Goal: Information Seeking & Learning: Learn about a topic

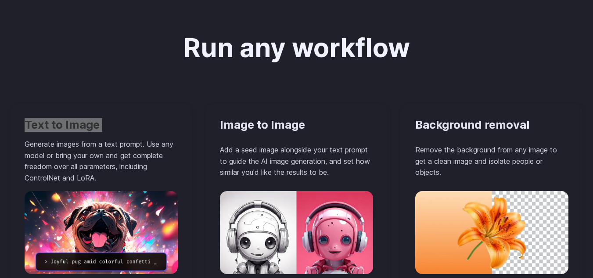
scroll to position [727, 0]
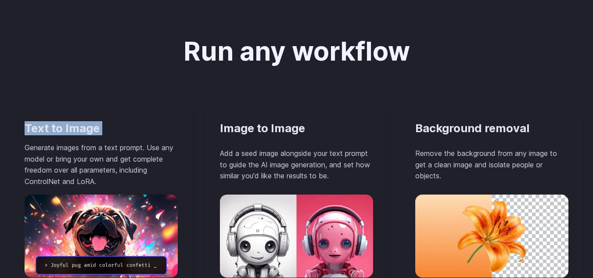
click at [72, 130] on h3 "Text to Image" at bounding box center [101, 129] width 153 height 14
click at [90, 177] on p "Generate images from a text prompt. Use any model or bring your own and get com…" at bounding box center [101, 164] width 153 height 45
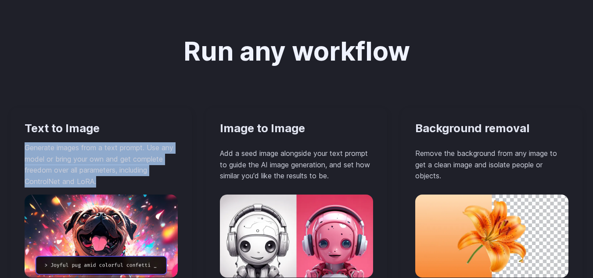
drag, startPoint x: 102, startPoint y: 184, endPoint x: 18, endPoint y: 149, distance: 91.1
click at [18, 149] on div "Text to Image Generate images from a text prompt. Use any model or bring your o…" at bounding box center [101, 201] width 181 height 187
copy p "Generate images from a text prompt. Use any model or bring your own and get com…"
click at [266, 101] on div "Run any workflow Text to Image Generate images from a text prompt. Use any mode…" at bounding box center [297, 261] width 572 height 449
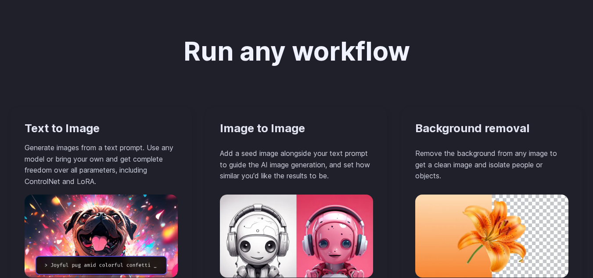
click at [62, 130] on h3 "Text to Image" at bounding box center [101, 129] width 153 height 14
copy div "Text to Image"
click at [255, 134] on h3 "Image to Image" at bounding box center [296, 129] width 153 height 14
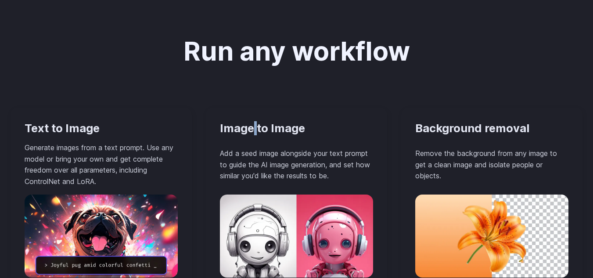
click at [255, 134] on h3 "Image to Image" at bounding box center [296, 129] width 153 height 14
copy div "Image to Image"
click at [447, 128] on h3 "Background removal" at bounding box center [491, 129] width 153 height 14
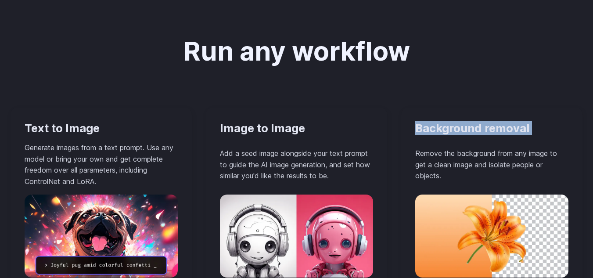
click at [447, 128] on h3 "Background removal" at bounding box center [491, 129] width 153 height 14
copy div "Background removal"
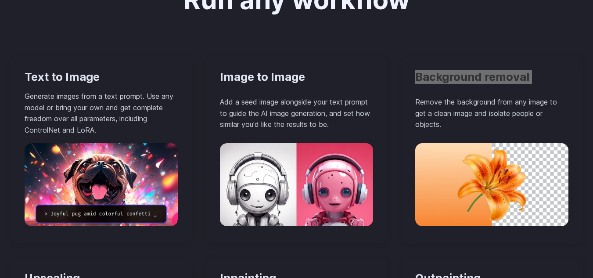
scroll to position [859, 0]
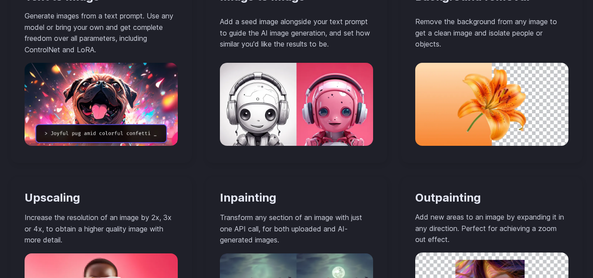
click at [47, 193] on h3 "Upscaling" at bounding box center [101, 198] width 153 height 14
copy h3 "Upscaling"
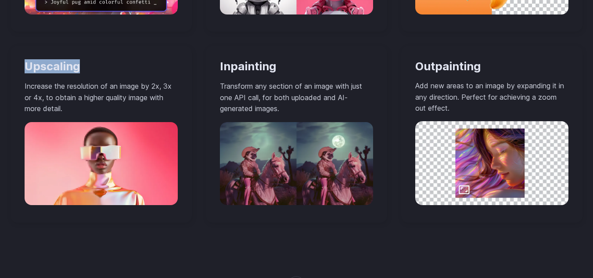
scroll to position [991, 0]
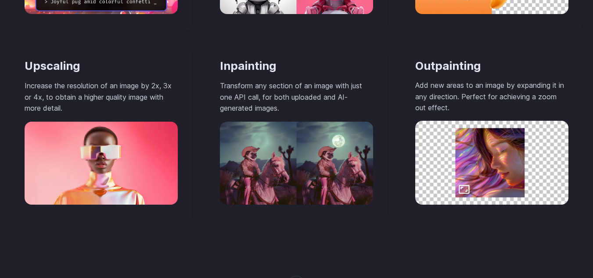
click at [438, 67] on h3 "Outpainting" at bounding box center [491, 66] width 153 height 14
copy h3 "Outpainting"
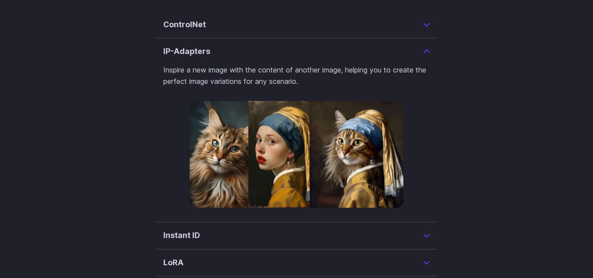
click at [184, 31] on h3 "ControlNet" at bounding box center [184, 24] width 43 height 12
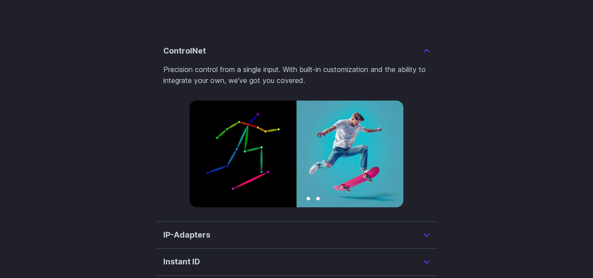
scroll to position [2062, 0]
drag, startPoint x: 177, startPoint y: 69, endPoint x: 159, endPoint y: 70, distance: 18.0
click at [159, 70] on details "ControlNet Precision control from a single input. With built-in customization a…" at bounding box center [296, 130] width 281 height 184
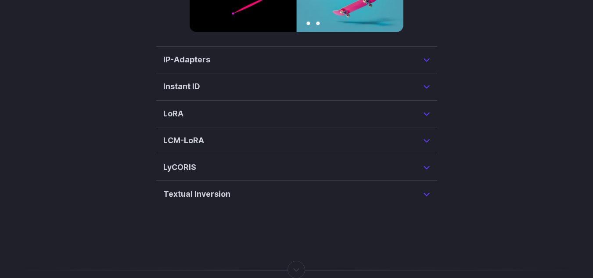
click at [252, 66] on summary "IP-Adapters" at bounding box center [296, 60] width 267 height 12
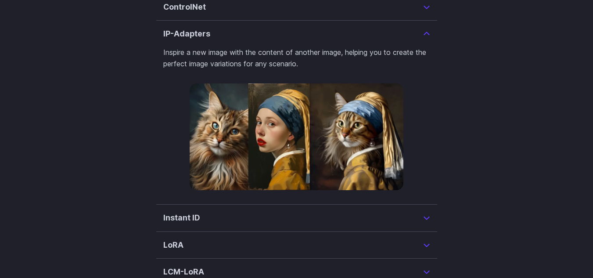
scroll to position [2089, 0]
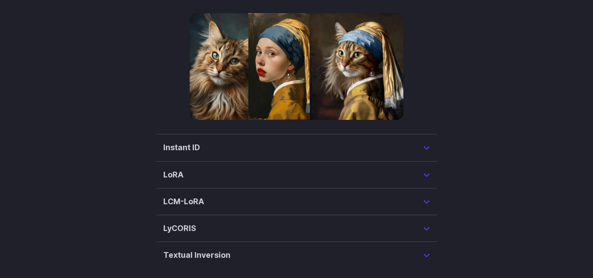
click at [249, 154] on summary "Instant ID" at bounding box center [296, 147] width 267 height 12
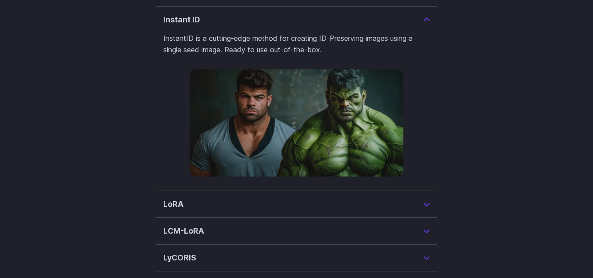
scroll to position [2115, 0]
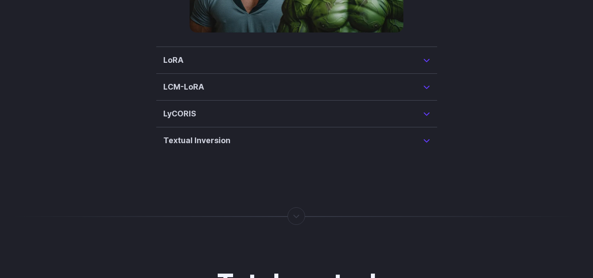
click at [239, 66] on summary "LoRA" at bounding box center [296, 60] width 267 height 12
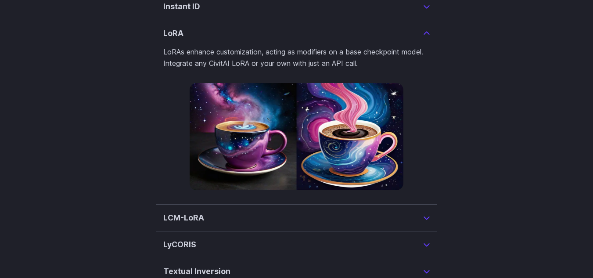
scroll to position [2142, 0]
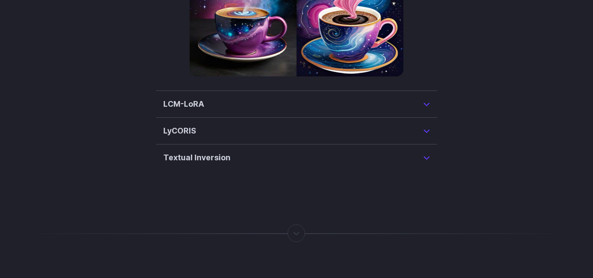
click at [236, 110] on summary "LCM-LoRA" at bounding box center [296, 104] width 267 height 12
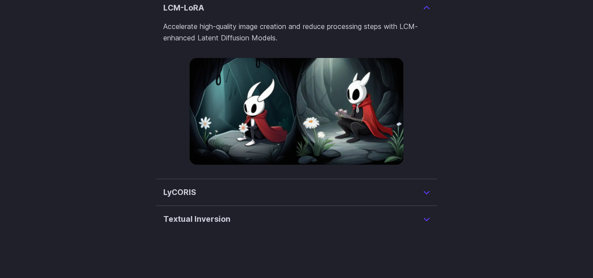
scroll to position [2213, 0]
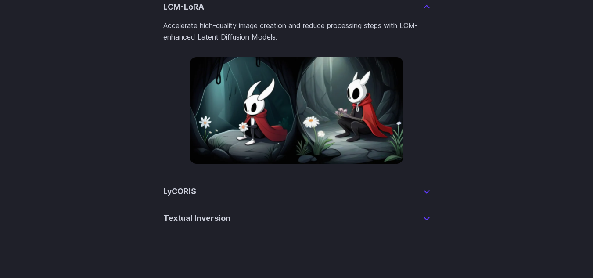
click at [261, 198] on summary "LyCORIS" at bounding box center [296, 191] width 267 height 12
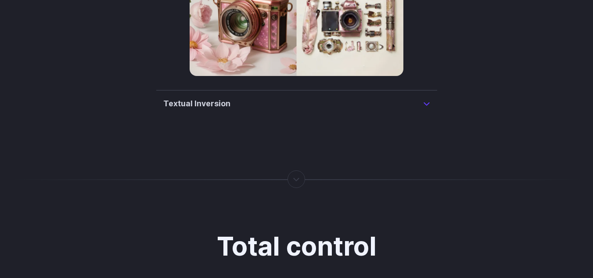
click at [260, 110] on summary "Textual Inversion" at bounding box center [296, 103] width 267 height 12
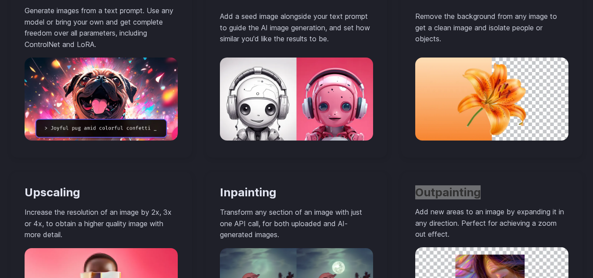
scroll to position [1040, 0]
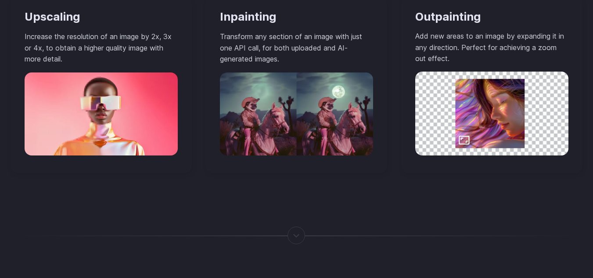
click at [244, 15] on h3 "Inpainting" at bounding box center [296, 17] width 153 height 14
copy h3 "Inpainting"
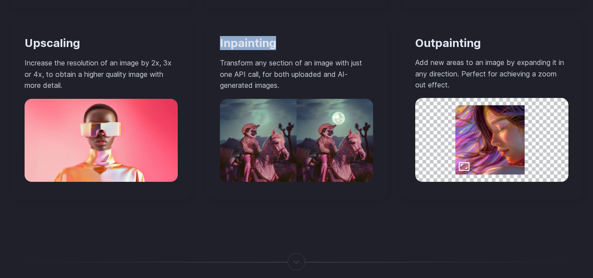
scroll to position [820, 0]
